Goal: Navigation & Orientation: Find specific page/section

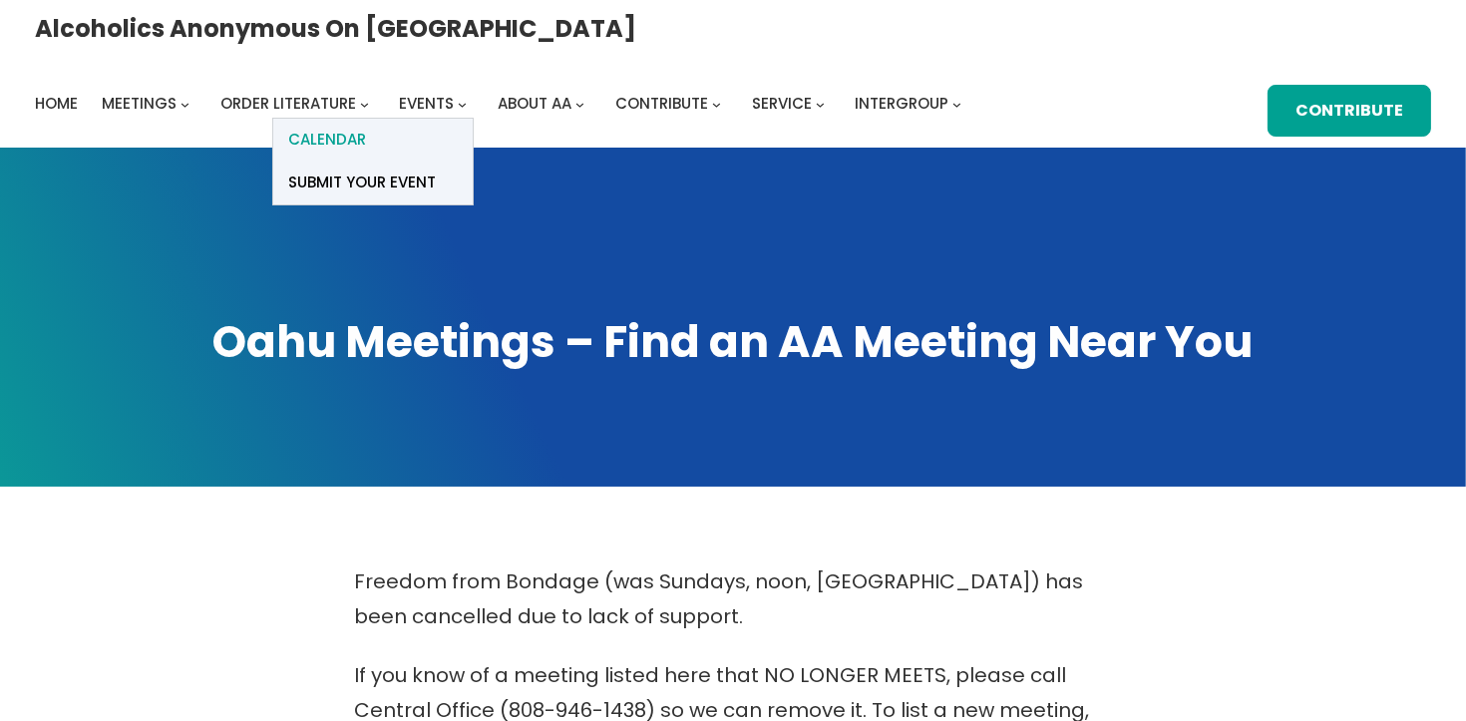
click at [473, 119] on link "Calendar" at bounding box center [372, 140] width 199 height 43
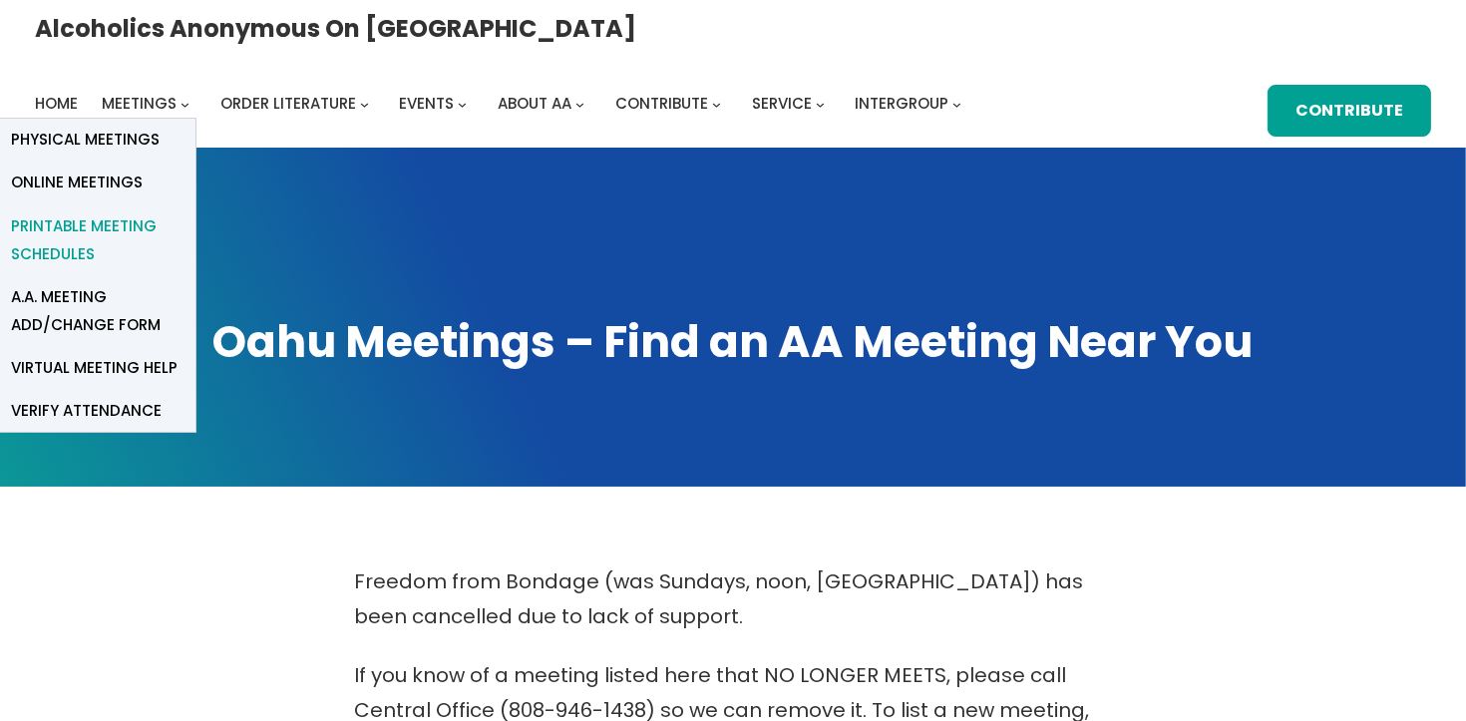
click at [180, 212] on span "Printable Meeting Schedules" at bounding box center [95, 240] width 169 height 56
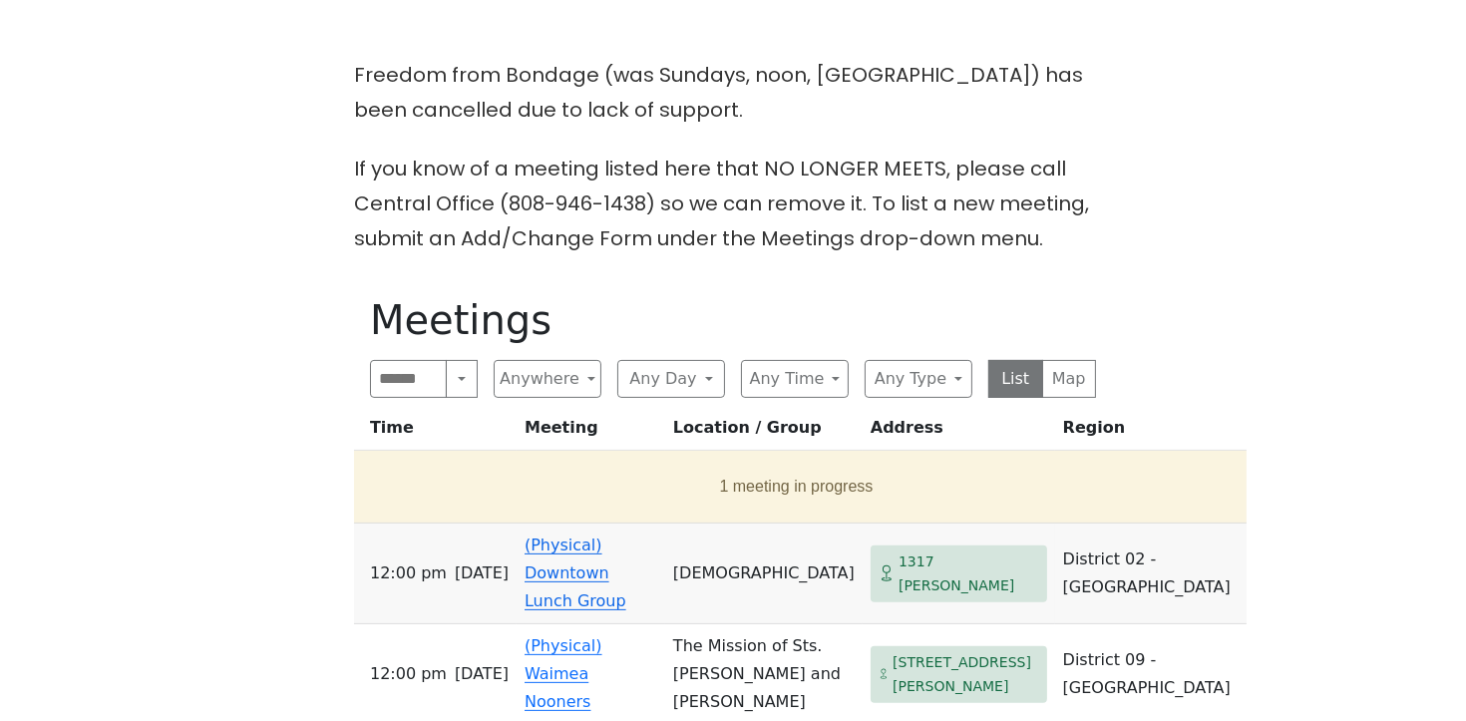
scroll to position [516, 0]
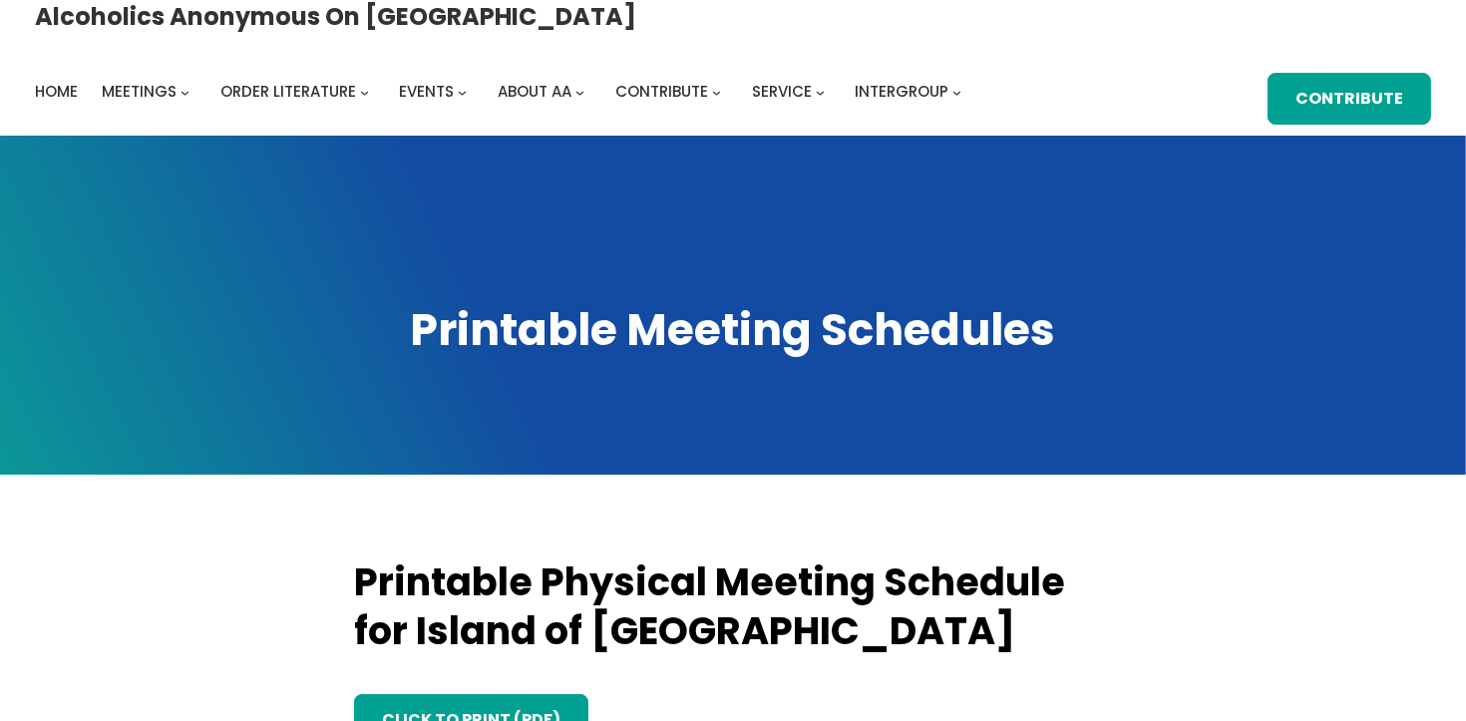
scroll to position [34, 0]
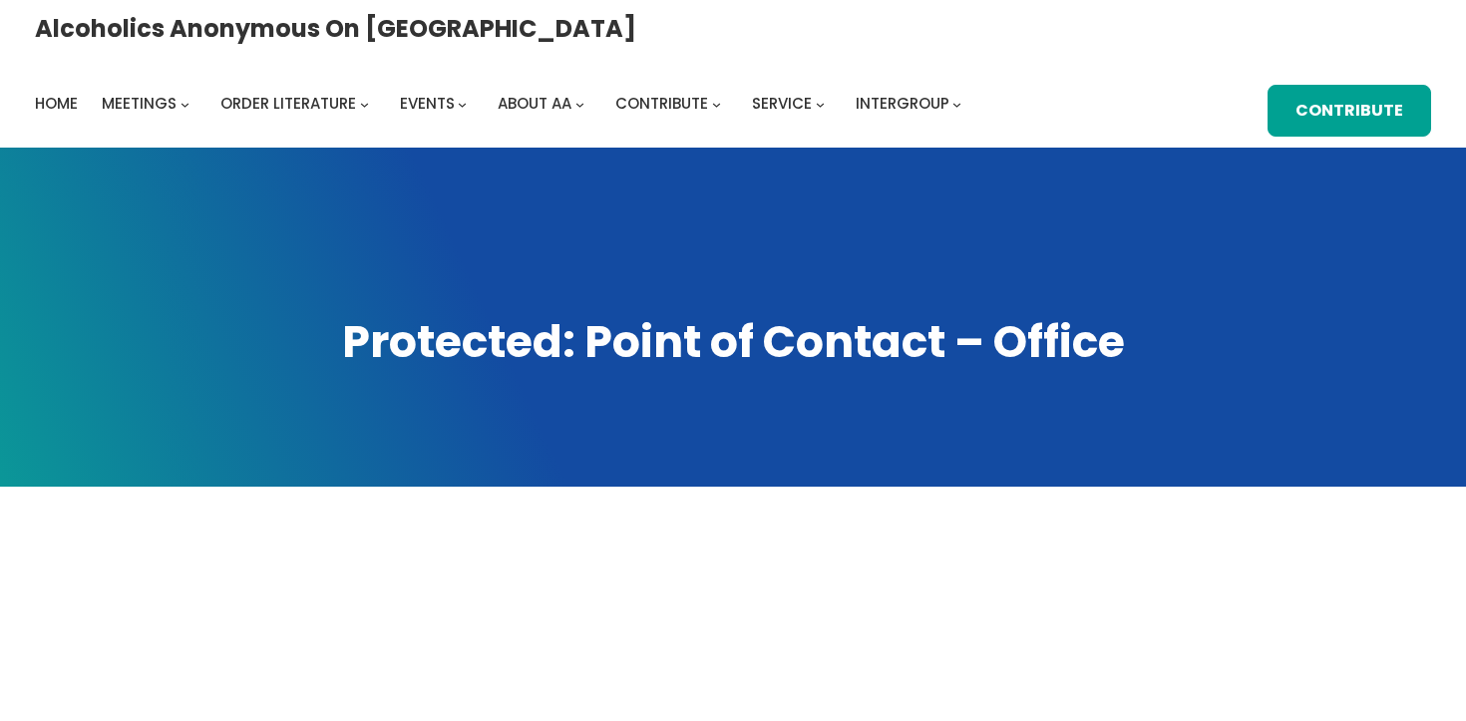
scroll to position [464, 0]
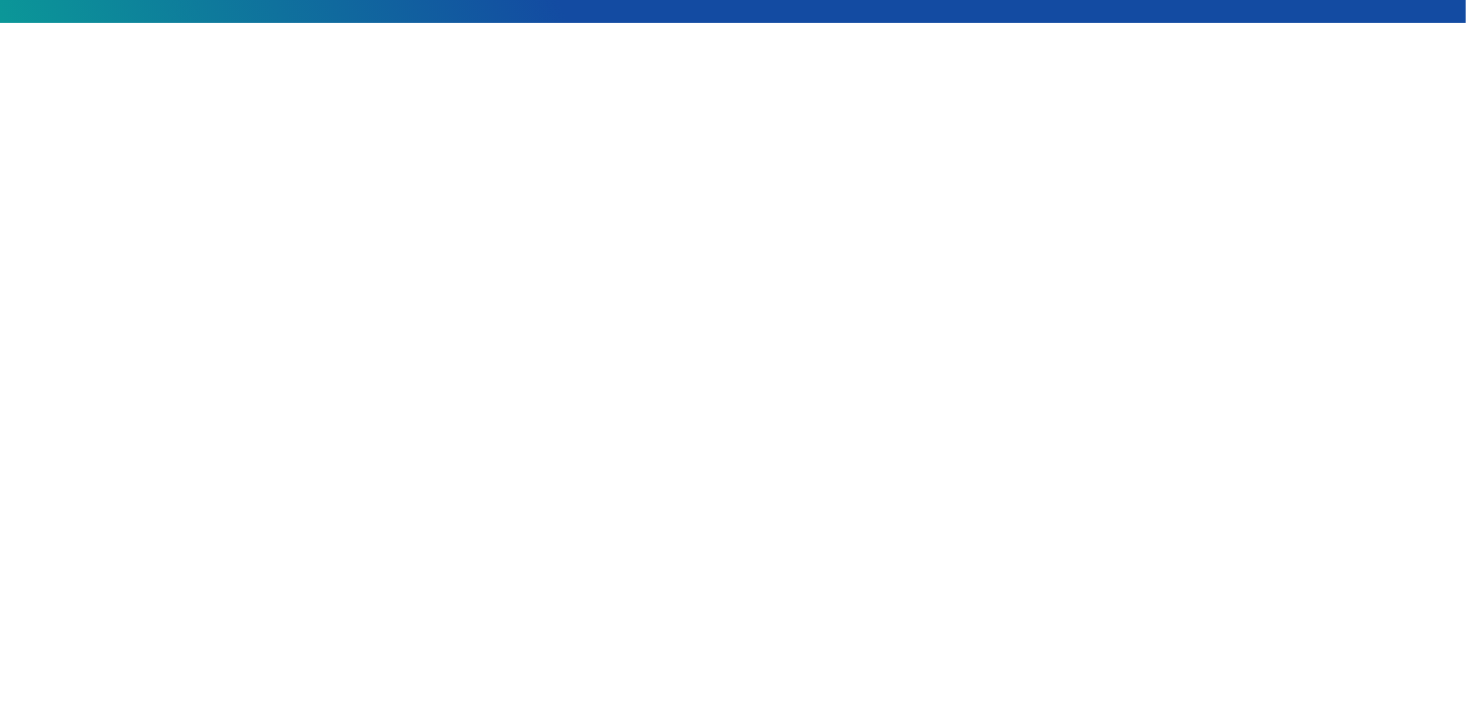
click at [1127, 264] on div at bounding box center [733, 455] width 1319 height 709
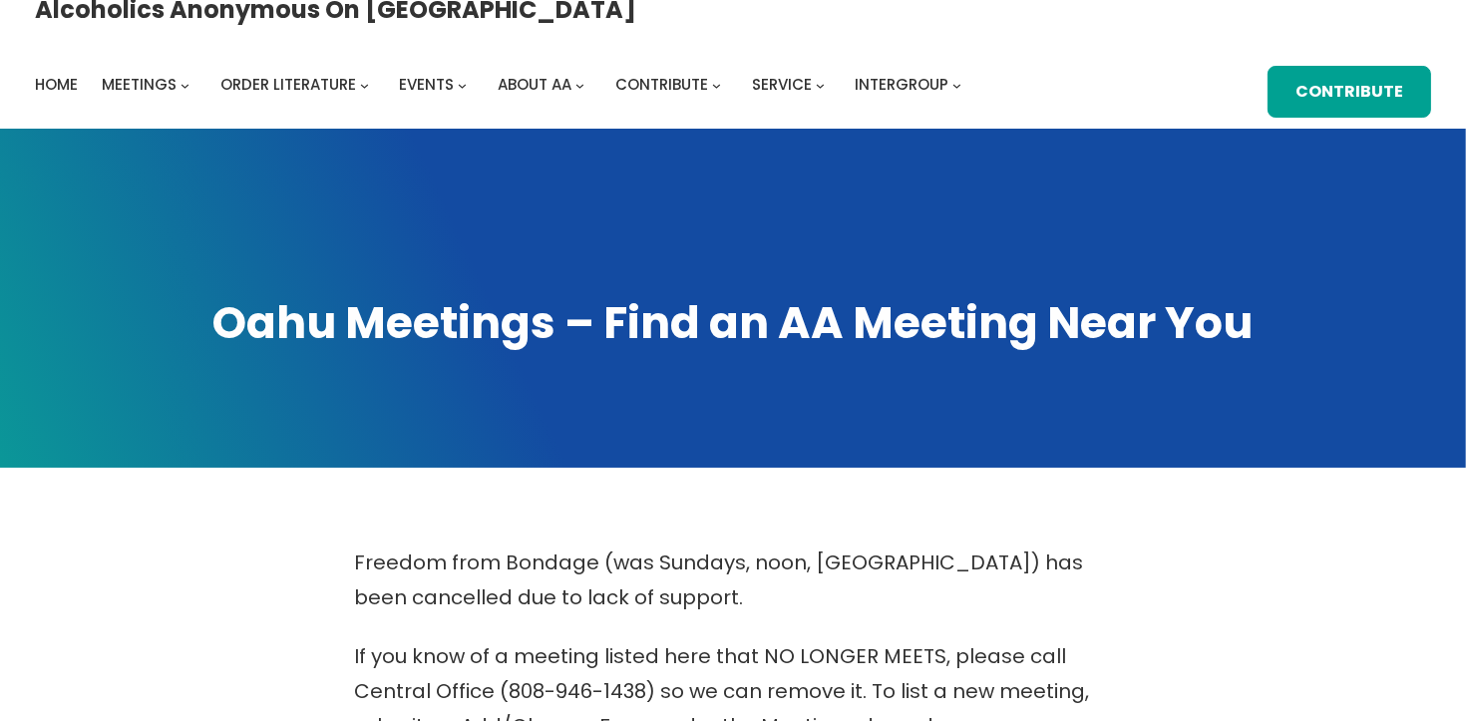
scroll to position [34, 0]
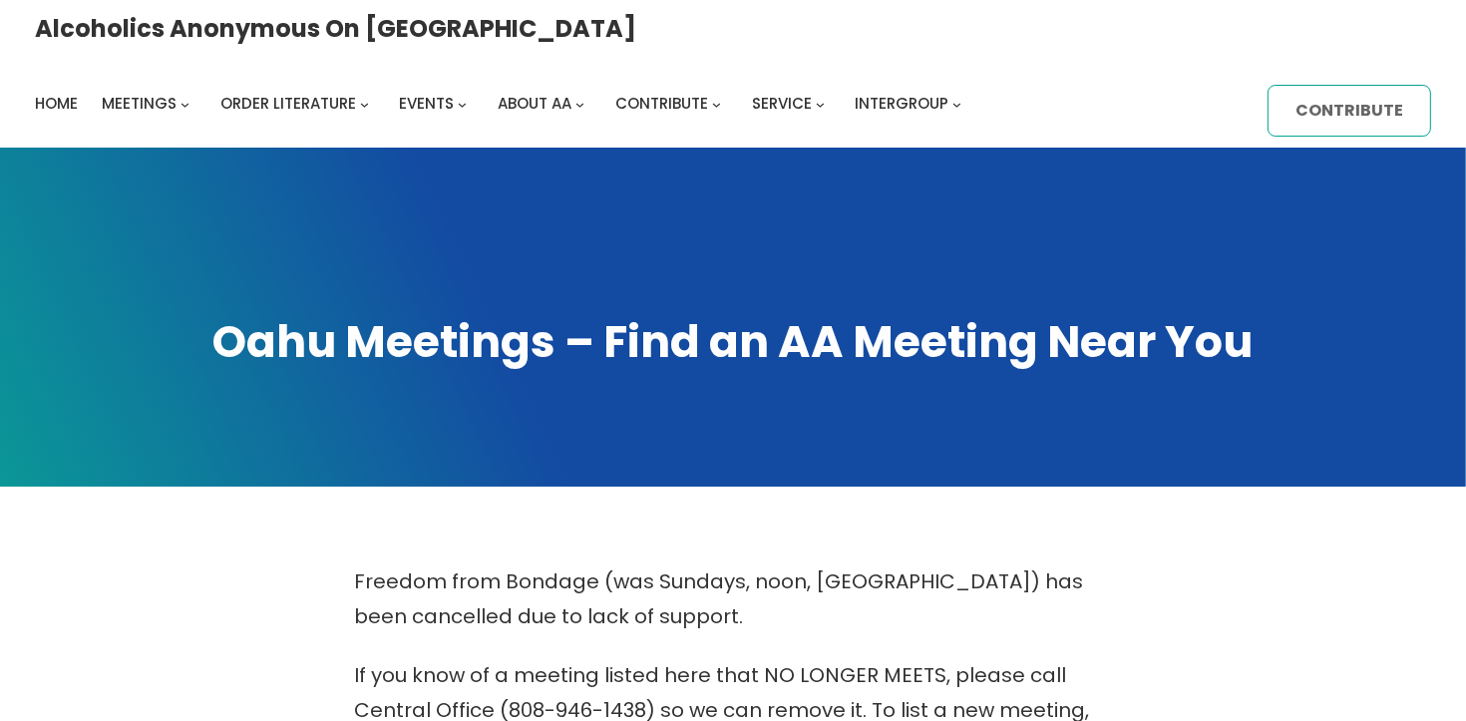
click at [1267, 108] on link "Contribute" at bounding box center [1349, 111] width 164 height 52
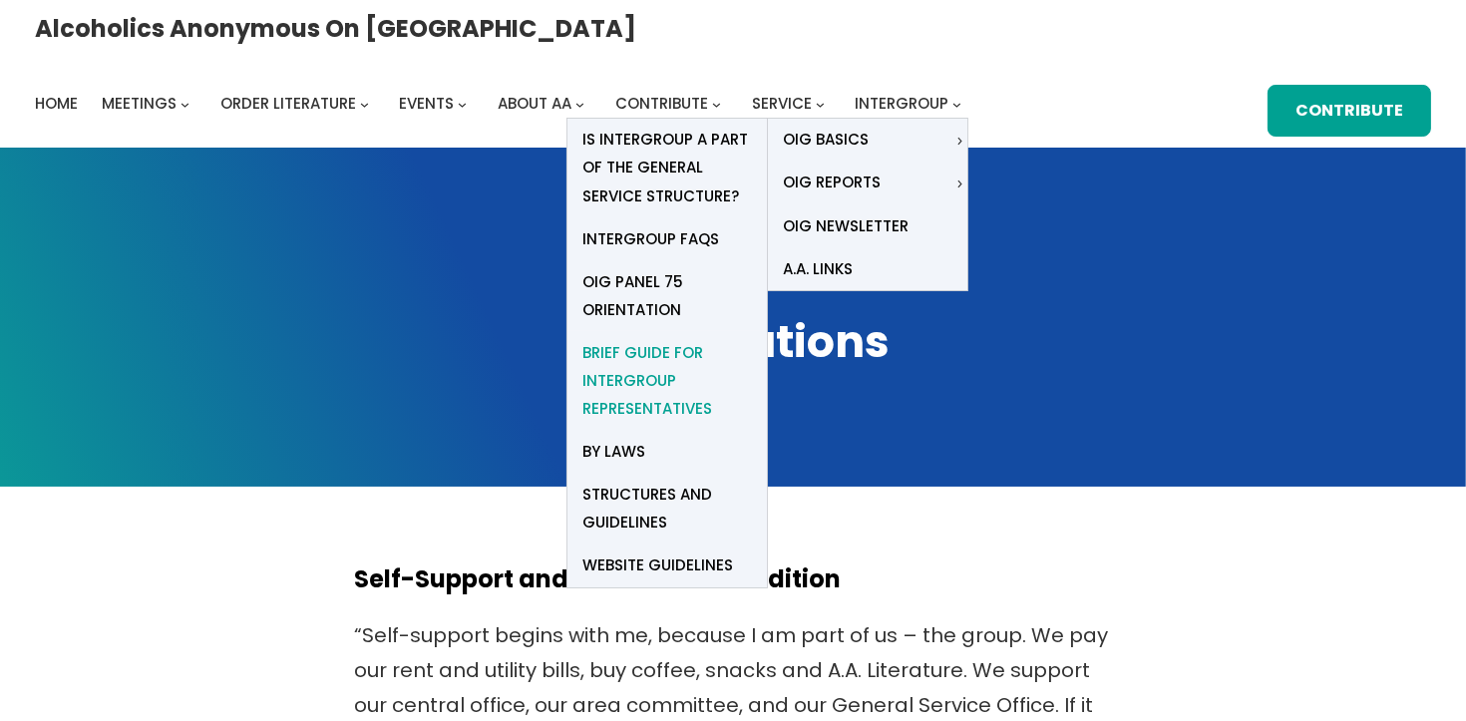
click at [752, 339] on span "Brief Guide for Intergroup Representatives" at bounding box center [666, 381] width 169 height 84
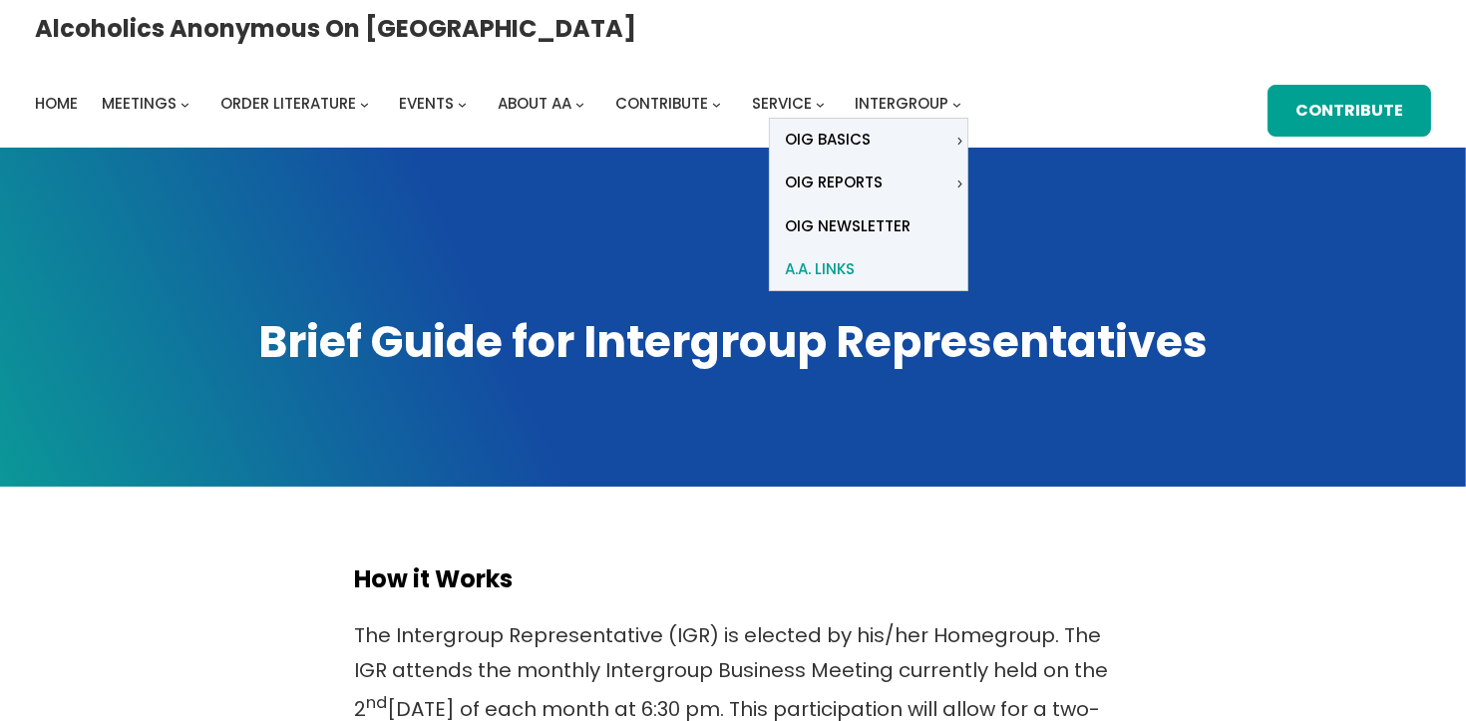
click at [854, 255] on span "A.A. Links" at bounding box center [820, 269] width 70 height 28
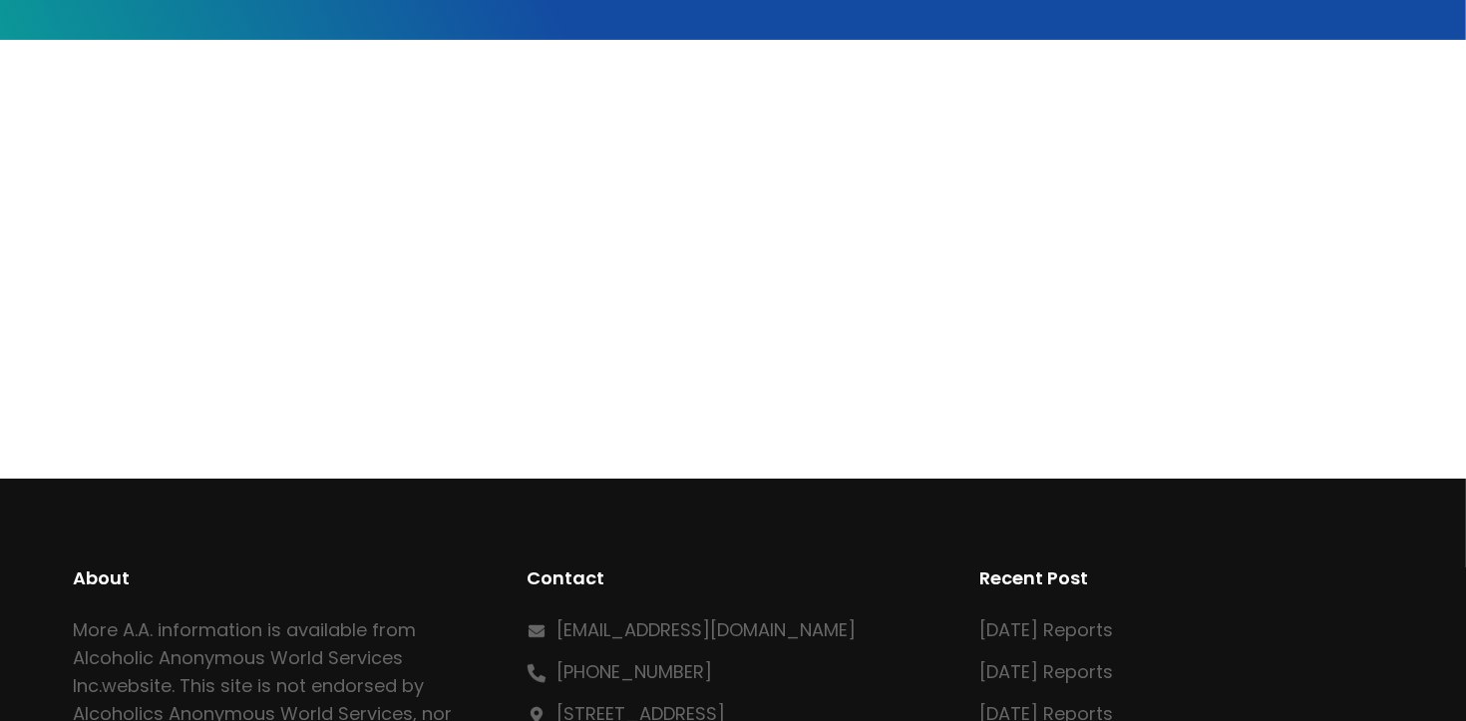
scroll to position [428, 0]
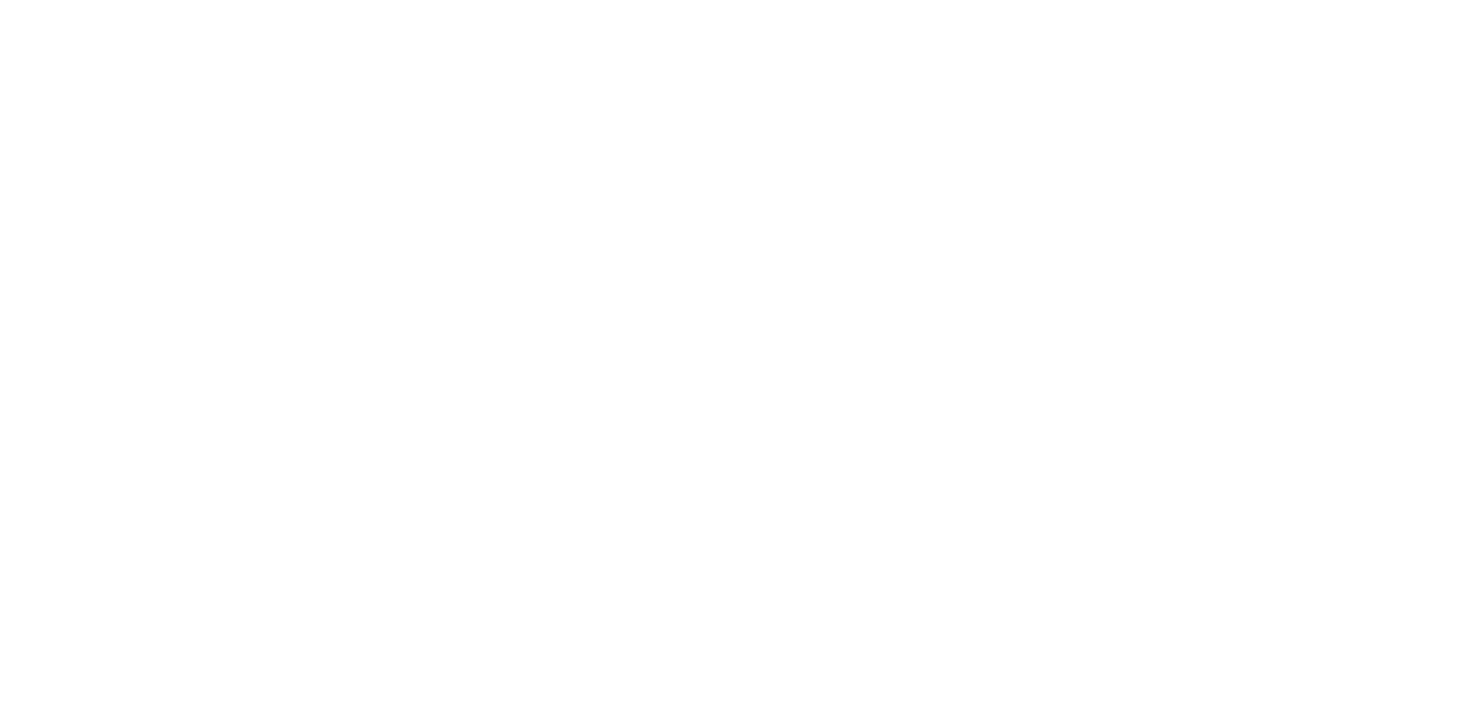
scroll to position [493, 0]
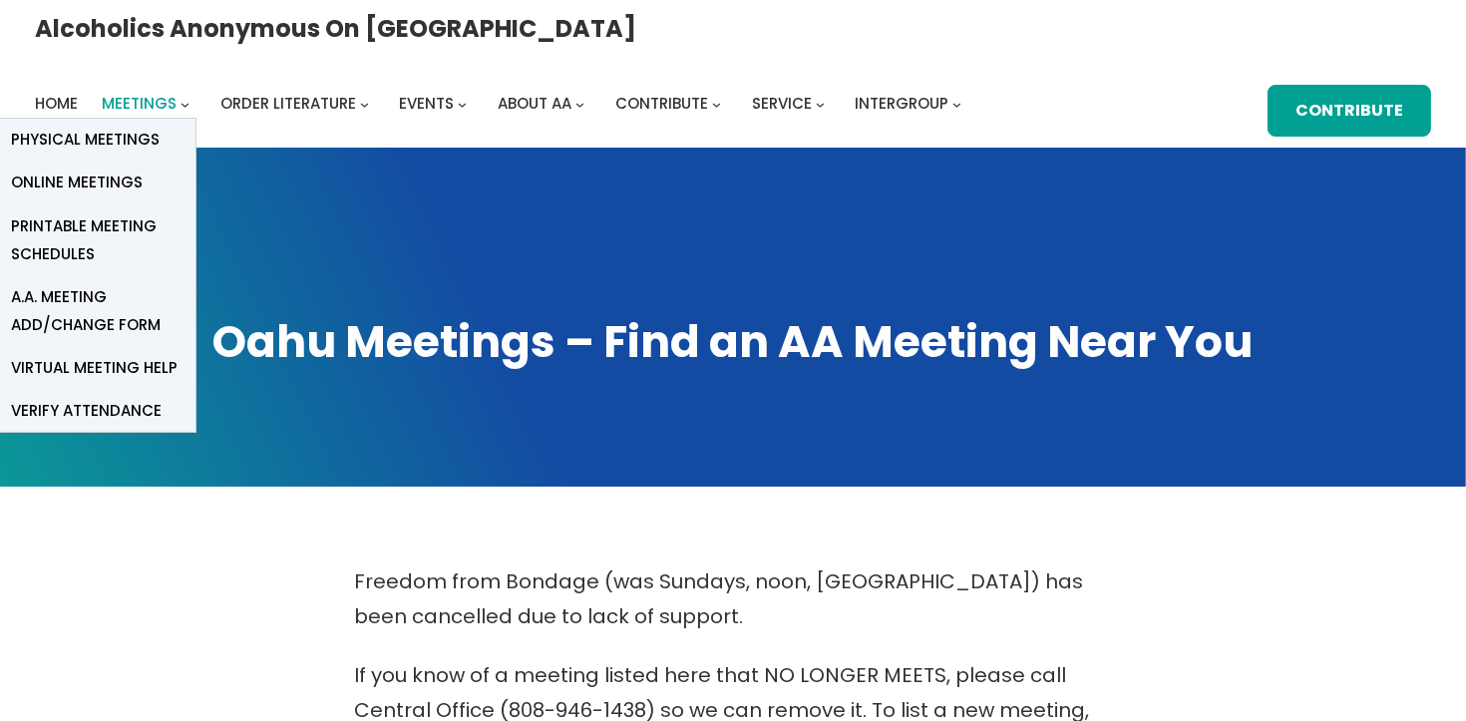
click at [176, 93] on span "Meetings" at bounding box center [139, 103] width 75 height 21
